Goal: Task Accomplishment & Management: Manage account settings

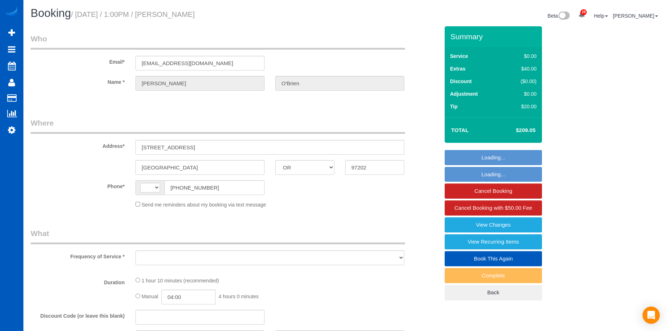
select select "OR"
select select "number:8"
select select "string:[GEOGRAPHIC_DATA]"
select select "object:1566"
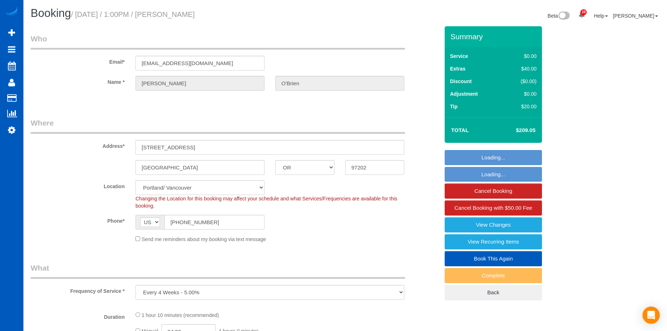
select select "199"
select select "object:1792"
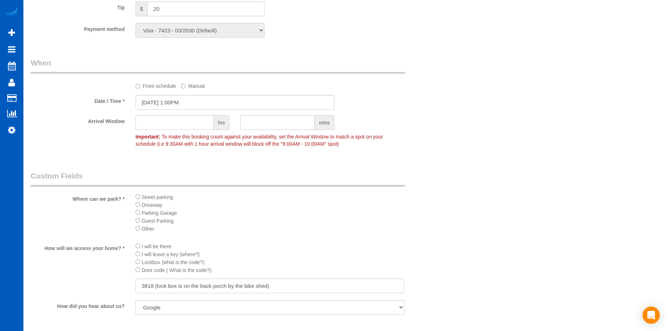
scroll to position [675, 0]
click at [156, 86] on label "From schedule" at bounding box center [155, 85] width 41 height 10
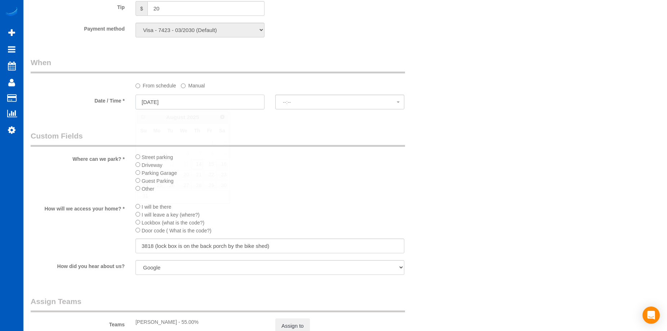
click at [183, 101] on input "[DATE]" at bounding box center [199, 102] width 129 height 15
select select "spot14"
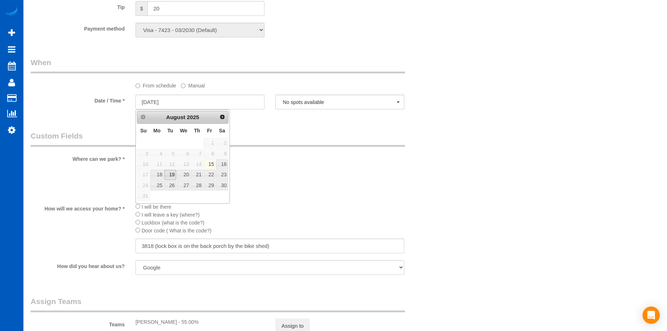
click at [172, 175] on link "19" at bounding box center [170, 175] width 12 height 10
type input "[DATE]"
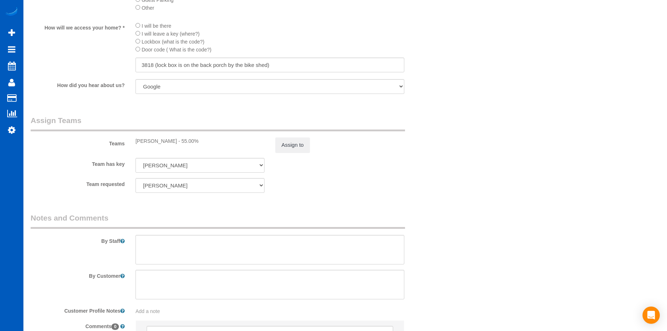
scroll to position [859, 0]
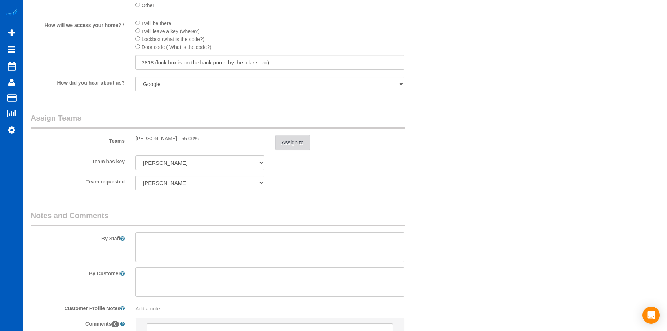
click at [289, 138] on button "Assign to" at bounding box center [292, 142] width 35 height 15
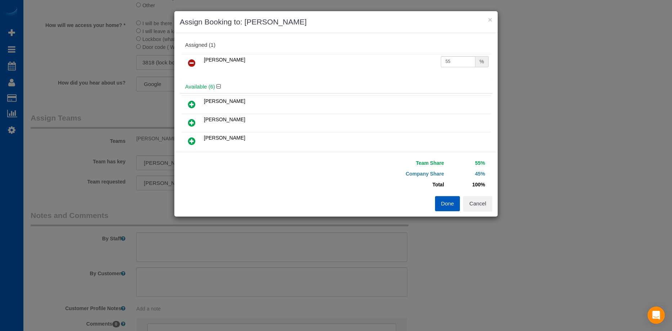
click at [450, 201] on button "Done" at bounding box center [447, 203] width 25 height 15
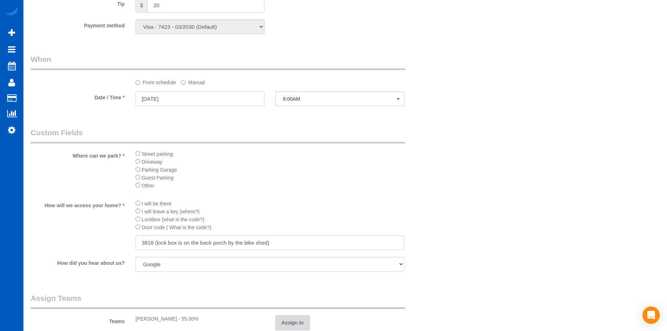
scroll to position [651, 0]
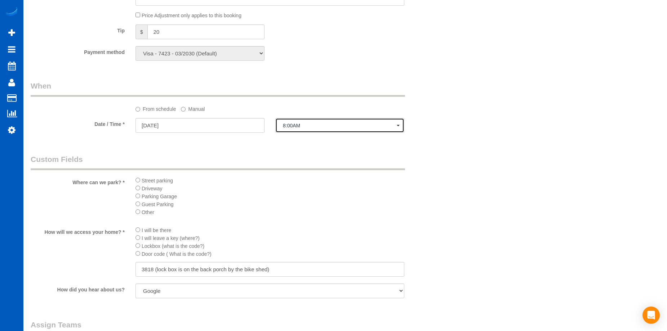
click at [349, 124] on span "8:00AM" at bounding box center [340, 126] width 114 height 6
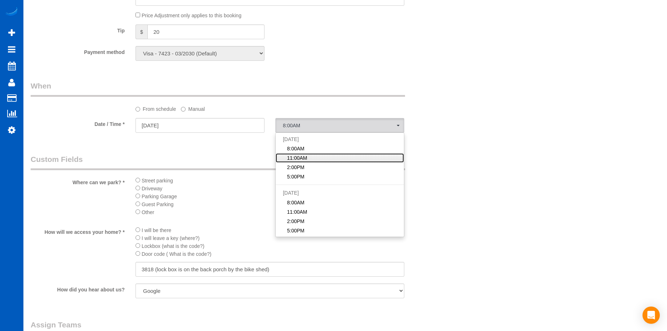
click at [334, 157] on link "11:00AM" at bounding box center [340, 157] width 128 height 9
select select "spot28"
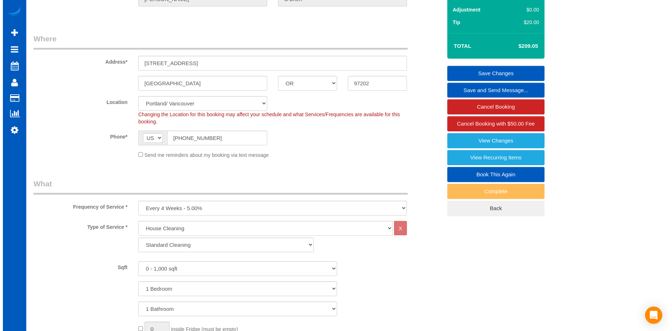
scroll to position [0, 0]
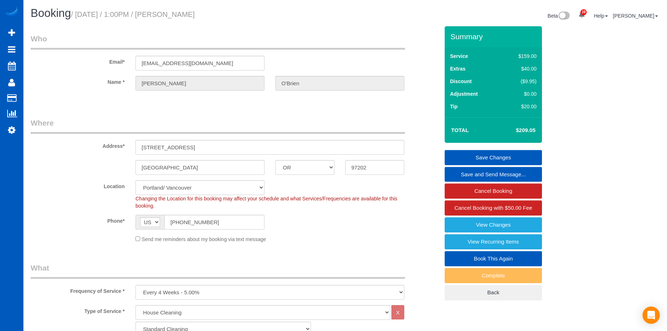
click at [488, 151] on link "Save Changes" at bounding box center [493, 157] width 97 height 15
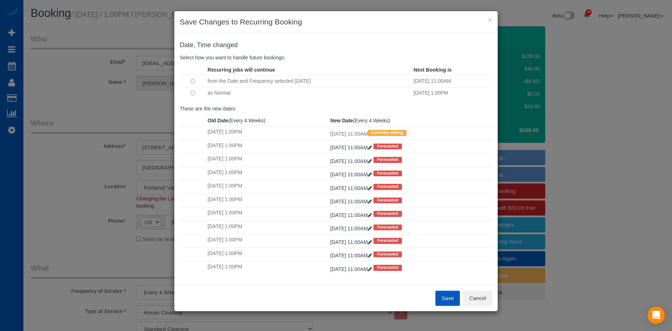
click at [446, 294] on button "Save" at bounding box center [448, 298] width 25 height 15
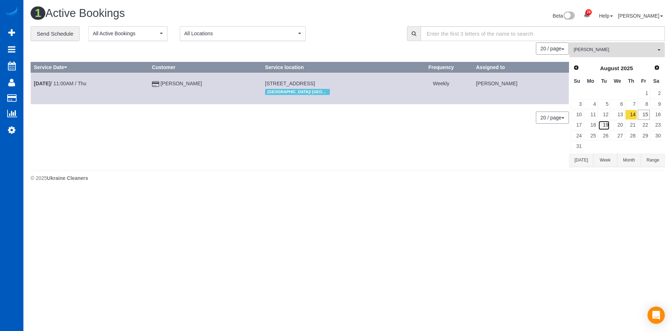
click at [606, 122] on link "19" at bounding box center [604, 126] width 12 height 10
click at [69, 83] on link "[DATE] 11:00AM / Tue" at bounding box center [60, 84] width 52 height 6
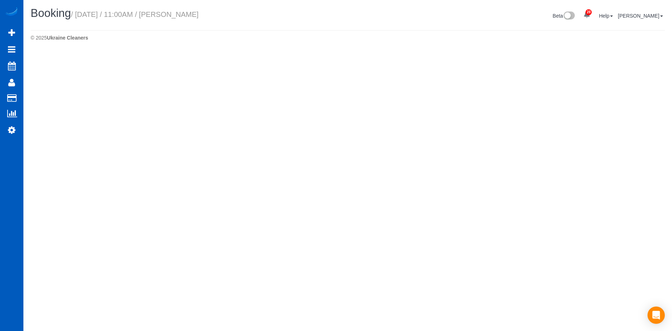
select select "OR"
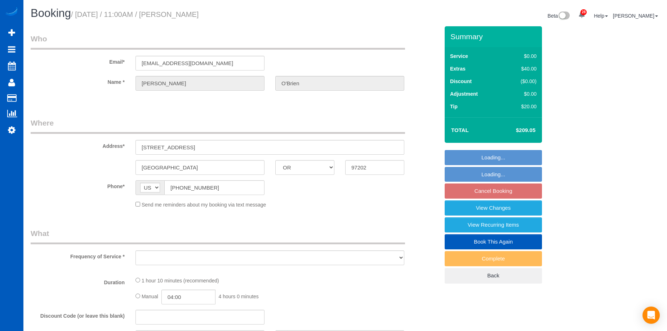
select select "object:3057"
select select "string:fspay-b9452117-a571-49f0-82a8-7604a0a2c881"
select select "number:8"
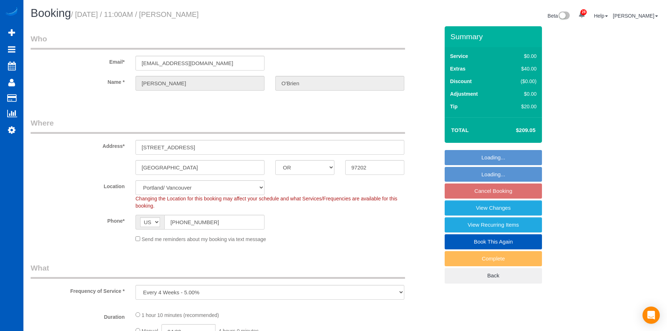
select select "spot48"
select select "199"
select select "object:3374"
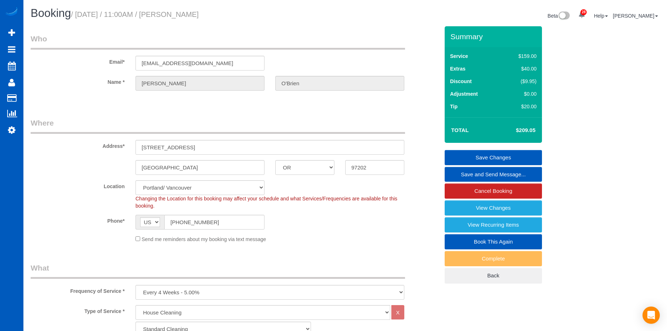
click at [466, 169] on link "Save and Send Message..." at bounding box center [493, 174] width 97 height 15
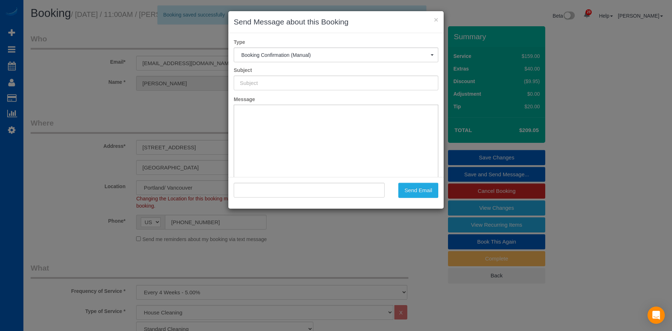
type input "Cleaning Service Confirmed!"
type input ""[PERSON_NAME]" <[EMAIL_ADDRESS][DOMAIN_NAME]>"
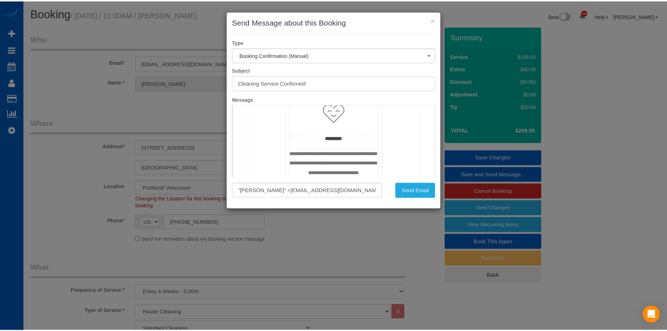
scroll to position [556, 0]
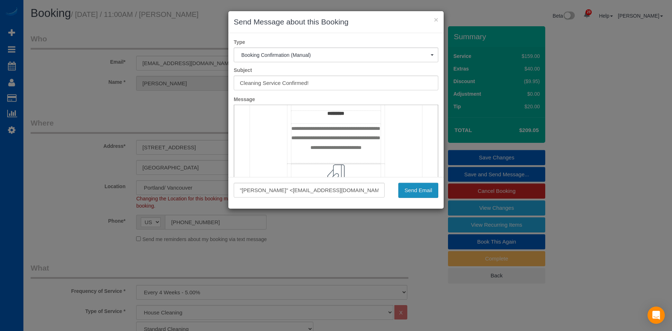
click at [427, 184] on button "Send Email" at bounding box center [419, 190] width 40 height 15
